Goal: Find specific page/section: Find specific page/section

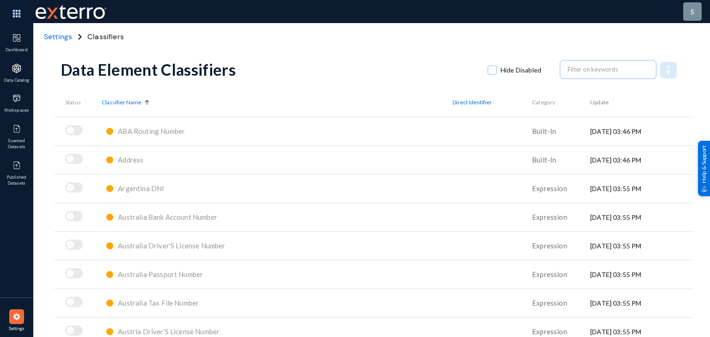
click at [157, 132] on span "ABA Routing Number" at bounding box center [151, 131] width 67 height 8
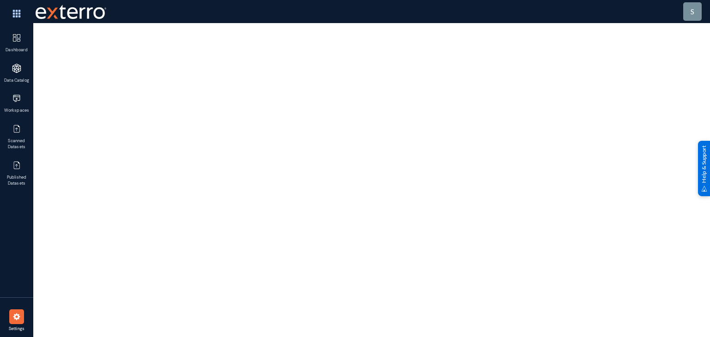
click at [131, 159] on div at bounding box center [373, 161] width 625 height 277
click at [15, 65] on img at bounding box center [16, 68] width 9 height 9
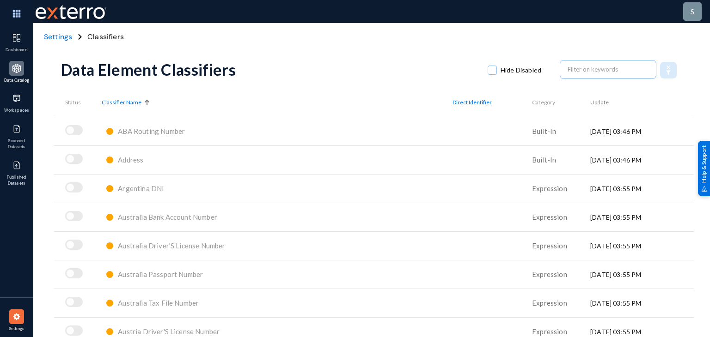
click at [19, 62] on div at bounding box center [16, 68] width 15 height 15
